Goal: Information Seeking & Learning: Learn about a topic

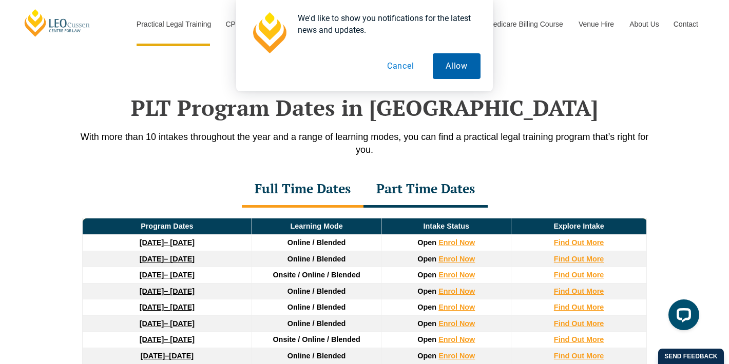
click at [471, 75] on button "Allow" at bounding box center [457, 66] width 48 height 26
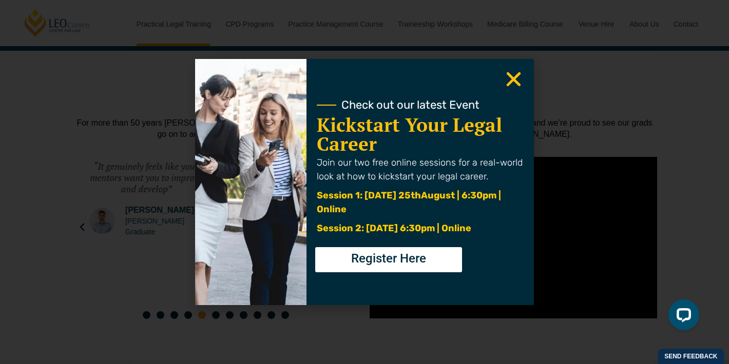
scroll to position [2749, 0]
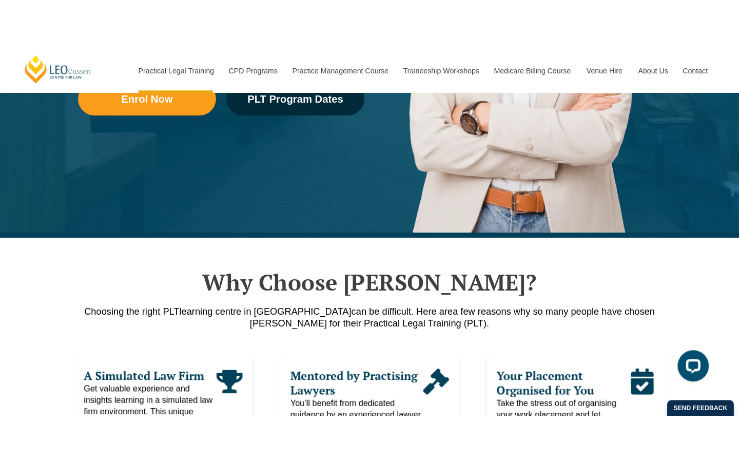
scroll to position [315, 0]
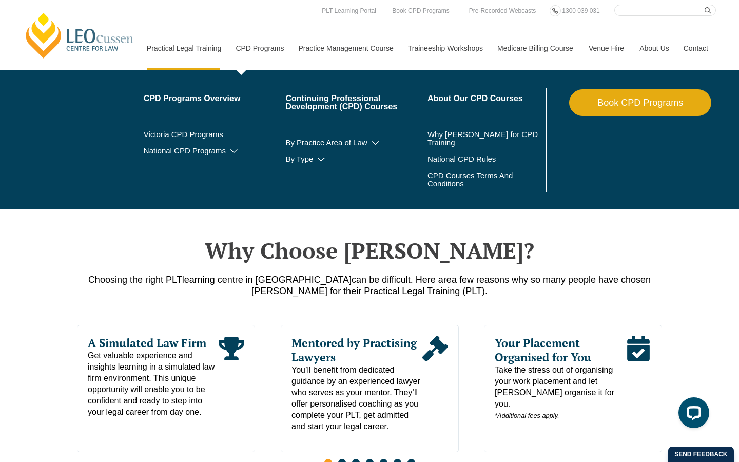
click at [259, 56] on link "CPD Programs" at bounding box center [259, 48] width 63 height 44
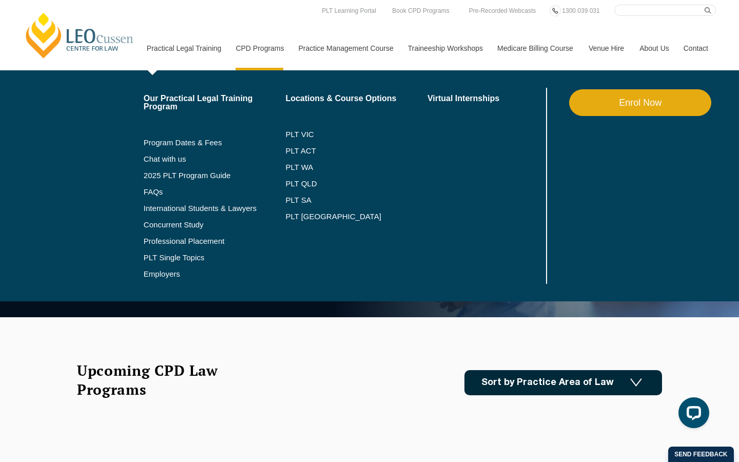
click at [181, 39] on link "Practical Legal Training" at bounding box center [183, 48] width 89 height 44
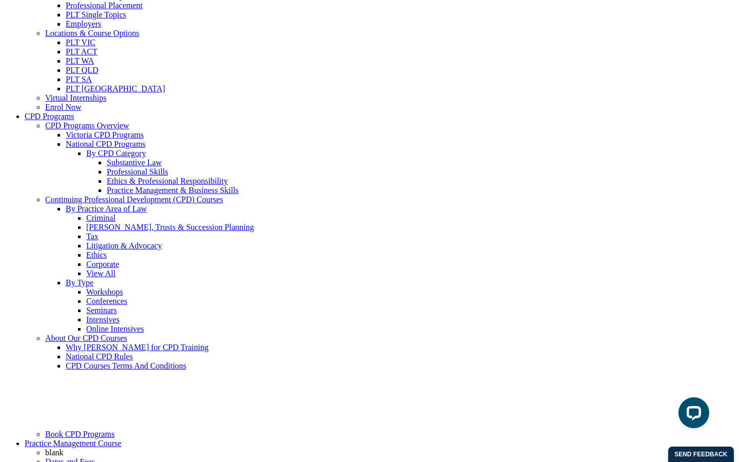
click at [143, 10] on link "Professional Placement" at bounding box center [104, 5] width 77 height 9
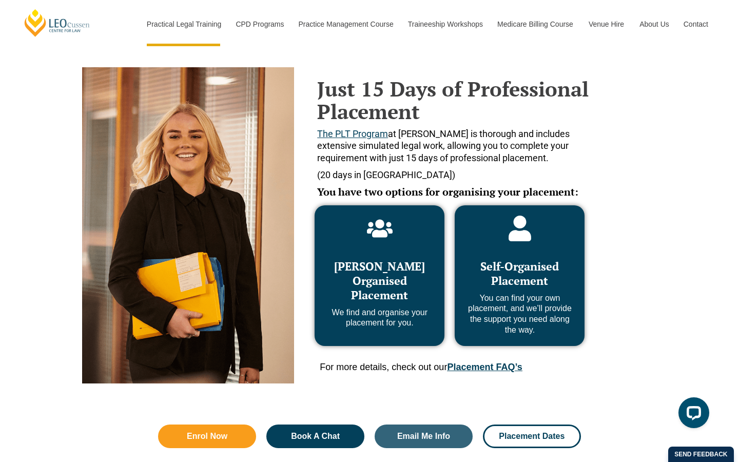
scroll to position [416, 0]
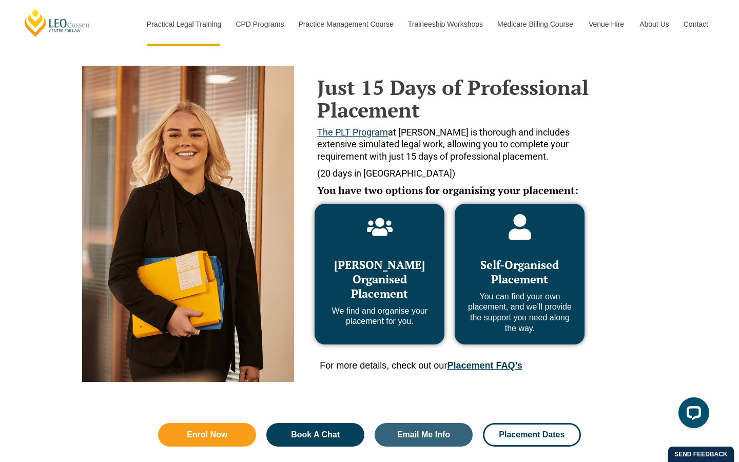
click at [382, 229] on icon at bounding box center [380, 227] width 26 height 18
click at [537, 253] on div "Self-Organised Placement You can find your own placement, and we’ll provide the…" at bounding box center [519, 290] width 109 height 87
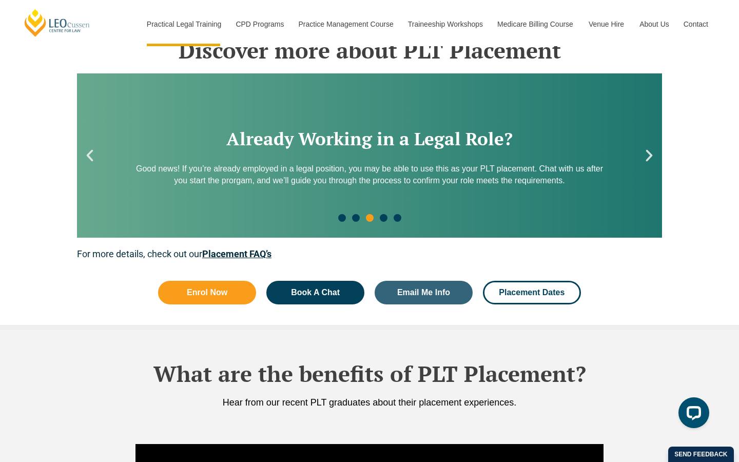
scroll to position [1387, 0]
